Goal: Information Seeking & Learning: Learn about a topic

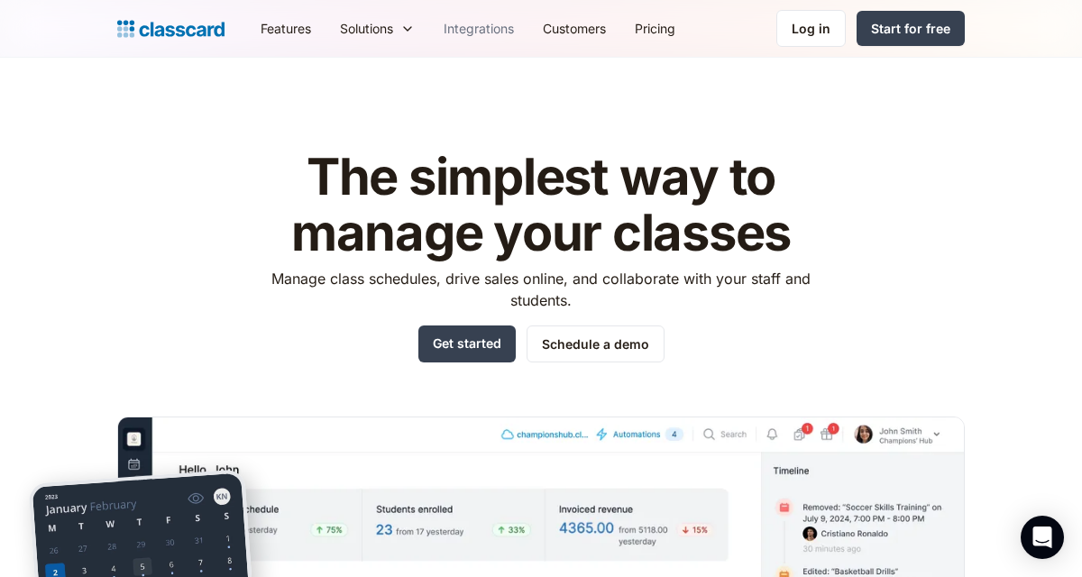
click at [501, 30] on link "Integrations" at bounding box center [478, 28] width 99 height 41
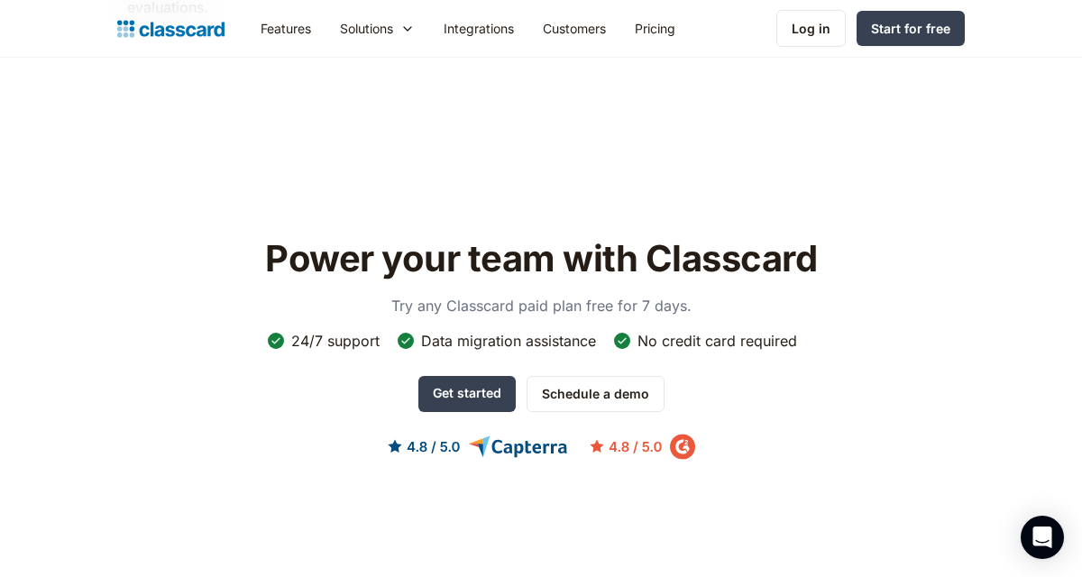
scroll to position [3860, 0]
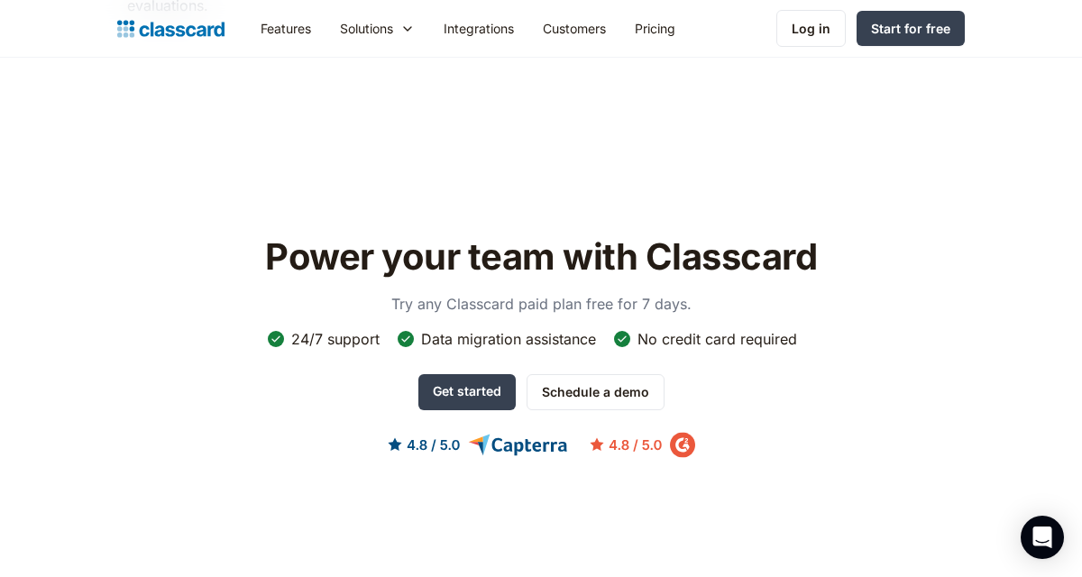
click at [465, 443] on img at bounding box center [541, 445] width 307 height 26
click at [519, 455] on img at bounding box center [541, 445] width 307 height 26
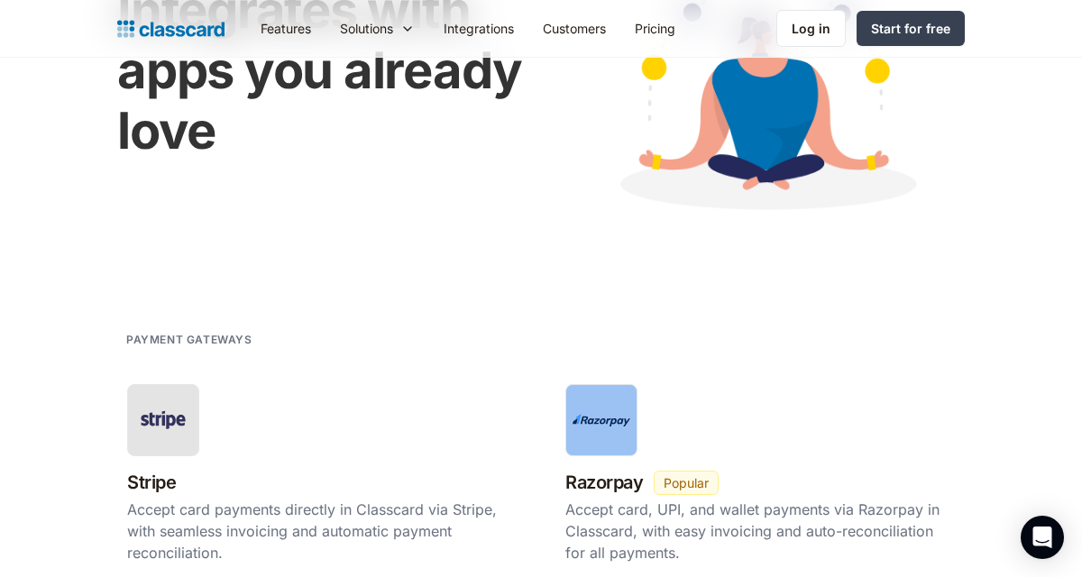
scroll to position [200, 0]
click at [288, 34] on link "Features" at bounding box center [285, 28] width 79 height 41
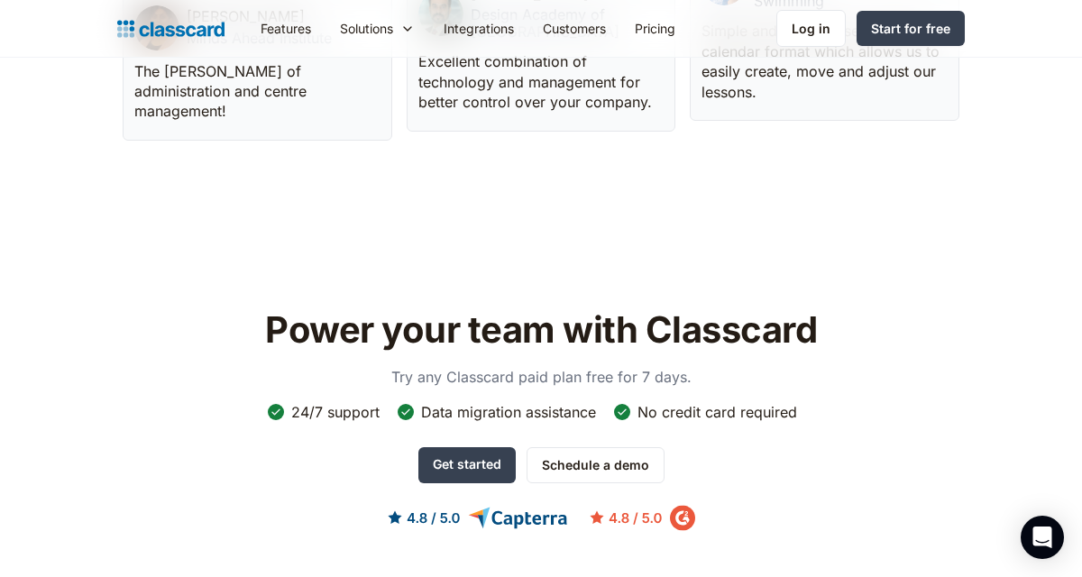
scroll to position [5029, 0]
